Goal: Task Accomplishment & Management: Manage account settings

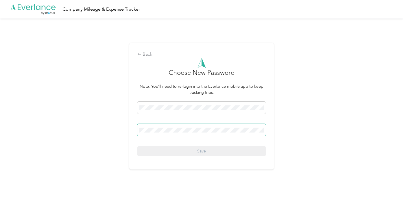
click at [150, 133] on span at bounding box center [201, 130] width 128 height 12
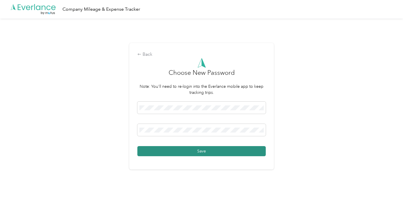
click at [146, 153] on button "Save" at bounding box center [201, 151] width 128 height 10
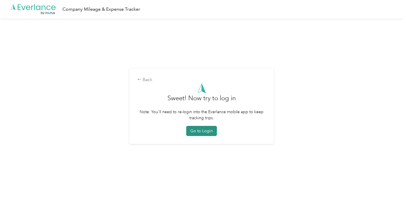
click at [202, 131] on button "Go to Login" at bounding box center [201, 131] width 31 height 10
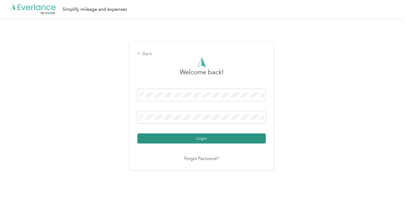
click at [144, 135] on button "Login" at bounding box center [201, 138] width 128 height 10
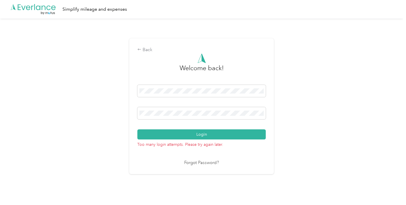
click at [303, 144] on div "Back Welcome back! Login Too many login attempts. Please try again later. Forgo…" at bounding box center [201, 108] width 403 height 181
click at [306, 136] on div "Back Welcome back! Login Too many login attempts. Please try again later. Forgo…" at bounding box center [201, 108] width 403 height 181
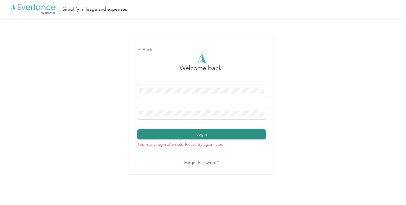
click at [148, 136] on button "Login" at bounding box center [201, 134] width 128 height 10
